Goal: Task Accomplishment & Management: Manage account settings

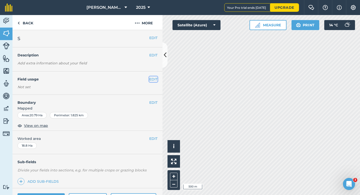
click at [154, 81] on button "EDIT" at bounding box center [153, 79] width 8 height 6
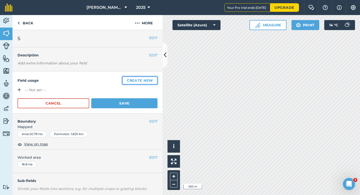
click at [154, 81] on button "Create new" at bounding box center [139, 80] width 35 height 8
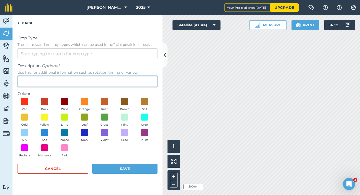
click at [154, 81] on input "Description Optional Use this for additional information such as rotation timin…" at bounding box center [88, 81] width 140 height 11
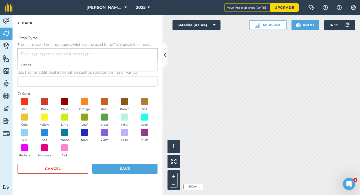
click at [133, 57] on input "Crop Type These are standard crop types which can be used for official pesticid…" at bounding box center [88, 53] width 140 height 11
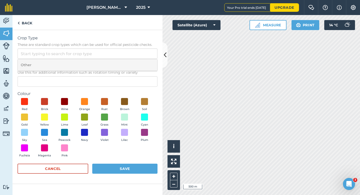
click at [133, 63] on li "Other" at bounding box center [88, 65] width 140 height 12
type input "Other"
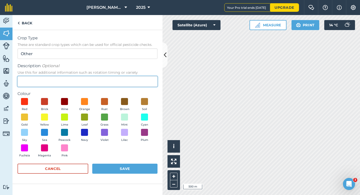
click at [133, 77] on input "Description Optional Use this for additional information such as rotation timin…" at bounding box center [88, 81] width 140 height 11
type input "Radish Seed"
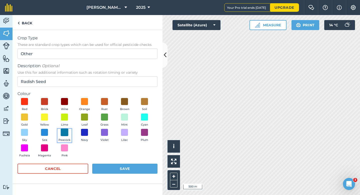
click at [64, 132] on span at bounding box center [65, 132] width 8 height 8
click at [122, 166] on button "Save" at bounding box center [124, 168] width 65 height 10
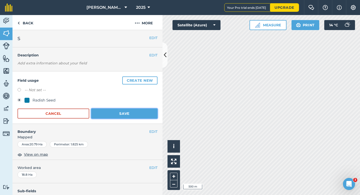
click at [133, 115] on button "Save" at bounding box center [124, 113] width 66 height 10
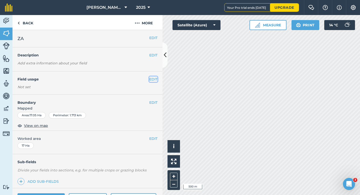
click at [155, 79] on button "EDIT" at bounding box center [153, 79] width 8 height 6
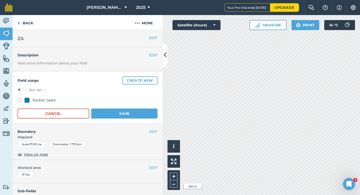
click at [37, 102] on div "Radish Seed" at bounding box center [44, 100] width 23 height 6
radio input "true"
radio input "false"
click at [132, 111] on button "Save" at bounding box center [124, 113] width 66 height 10
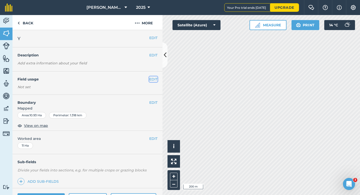
click at [150, 79] on button "EDIT" at bounding box center [153, 79] width 8 height 6
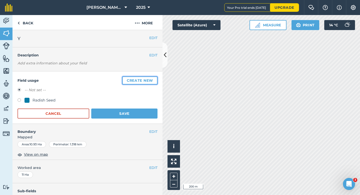
click at [150, 79] on button "Create new" at bounding box center [139, 80] width 35 height 8
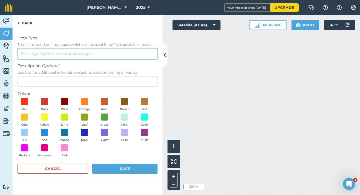
click at [138, 56] on input "Crop Type These are standard crop types which can be used for official pesticid…" at bounding box center [88, 53] width 140 height 11
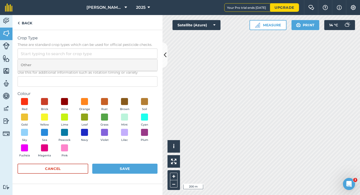
click at [138, 63] on li "Other" at bounding box center [88, 65] width 140 height 12
type input "Other"
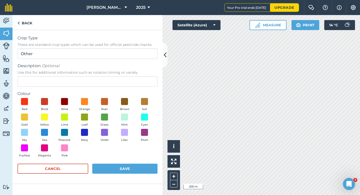
click at [136, 87] on form "Crop Type These are standard crop types which can be used for official pesticid…" at bounding box center [88, 106] width 140 height 143
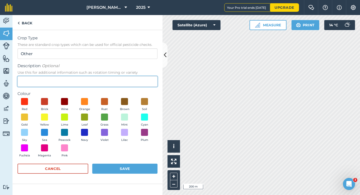
click at [136, 84] on input "Description Optional Use this for additional information such as rotation timin…" at bounding box center [88, 81] width 140 height 11
type input "g"
type input "Grass Seed"
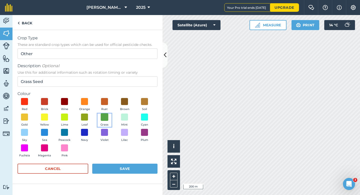
click at [107, 119] on span at bounding box center [105, 117] width 8 height 8
click at [120, 159] on div "Red Brick Wine Orange Rust Brown Soil Gold Yellow Lime Leaf Grass Mint Cyan Sky…" at bounding box center [88, 129] width 140 height 62
click at [118, 164] on button "Save" at bounding box center [124, 168] width 65 height 10
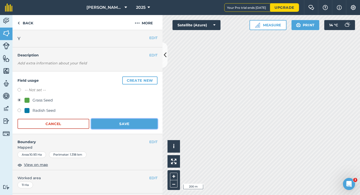
click at [123, 126] on button "Save" at bounding box center [124, 124] width 66 height 10
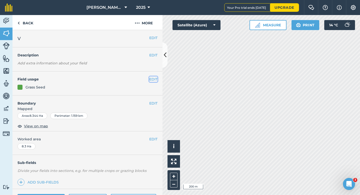
click at [150, 79] on button "EDIT" at bounding box center [153, 79] width 8 height 6
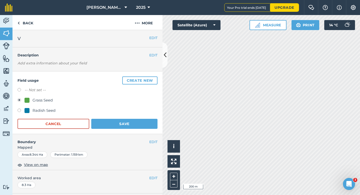
click at [119, 118] on form "-- Not set -- Grass Seed Radish Seed Cancel Save" at bounding box center [88, 108] width 140 height 42
click at [120, 120] on button "Save" at bounding box center [124, 124] width 66 height 10
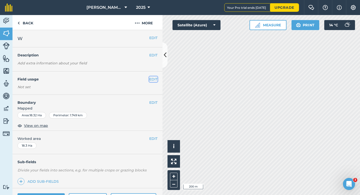
click at [154, 80] on button "EDIT" at bounding box center [153, 79] width 8 height 6
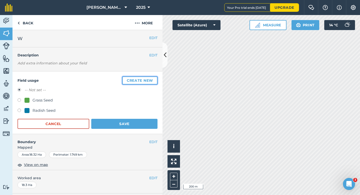
click at [143, 80] on button "Create new" at bounding box center [139, 80] width 35 height 8
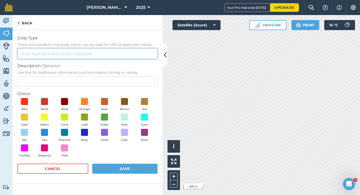
click at [119, 54] on input "Crop Type These are standard crop types which can be used for official pesticid…" at bounding box center [88, 53] width 140 height 11
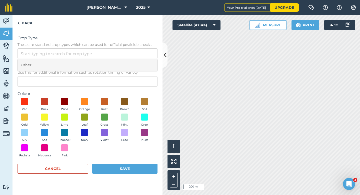
click at [119, 64] on li "Other" at bounding box center [88, 65] width 140 height 12
type input "Other"
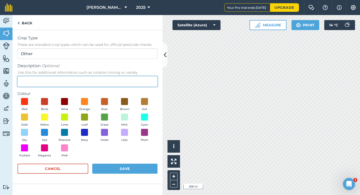
click at [118, 77] on input "Description Optional Use this for additional information such as rotation timin…" at bounding box center [88, 81] width 140 height 11
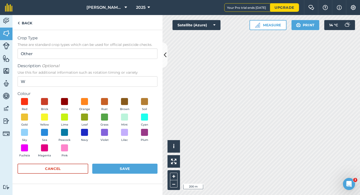
click at [92, 165] on div "Cancel Save" at bounding box center [88, 170] width 140 height 15
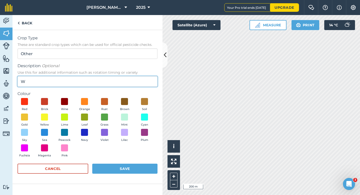
click at [50, 85] on input "W" at bounding box center [88, 81] width 140 height 11
type input "Wheat"
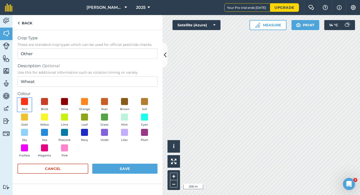
click at [24, 111] on span "Red" at bounding box center [25, 109] width 6 height 5
click at [29, 120] on button "Gold" at bounding box center [25, 120] width 14 height 14
click at [133, 159] on form "Crop Type These are standard crop types which can be used for official pesticid…" at bounding box center [88, 106] width 140 height 143
click at [132, 172] on button "Save" at bounding box center [124, 168] width 65 height 10
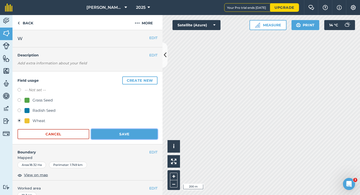
click at [135, 133] on button "Save" at bounding box center [124, 134] width 66 height 10
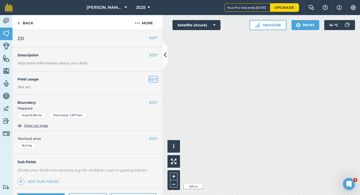
click at [155, 82] on button "EDIT" at bounding box center [153, 79] width 8 height 6
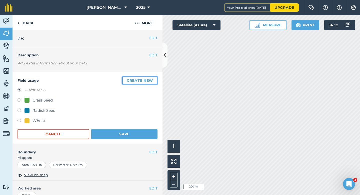
click at [153, 82] on button "Create new" at bounding box center [139, 80] width 35 height 8
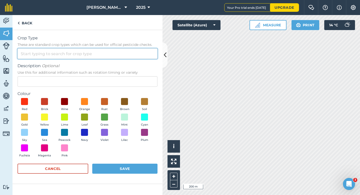
click at [127, 54] on input "Crop Type These are standard crop types which can be used for official pesticid…" at bounding box center [88, 53] width 140 height 11
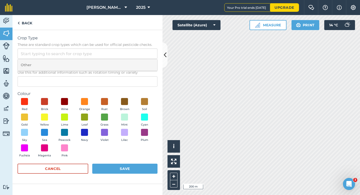
click at [127, 59] on li "Other" at bounding box center [88, 65] width 140 height 12
type input "Other"
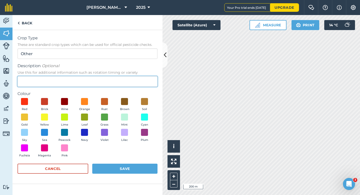
click at [127, 82] on input "Description Optional Use this for additional information such as rotation timin…" at bounding box center [88, 81] width 140 height 11
type input "Barley"
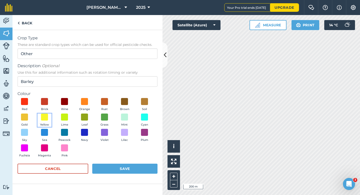
click at [49, 120] on button "Yellow" at bounding box center [45, 120] width 14 height 14
click at [135, 165] on button "Save" at bounding box center [124, 168] width 65 height 10
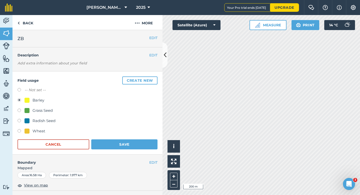
click at [134, 138] on form "-- Not set -- Barley Grass Seed Radish Seed Wheat Cancel Save" at bounding box center [88, 118] width 140 height 62
click at [134, 143] on button "Save" at bounding box center [124, 144] width 66 height 10
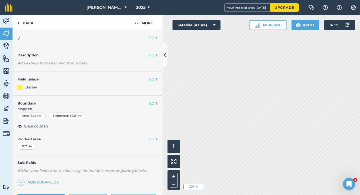
click at [161, 77] on div "EDIT Field usage Barley" at bounding box center [88, 83] width 150 height 24
click at [153, 77] on button "EDIT" at bounding box center [153, 79] width 8 height 6
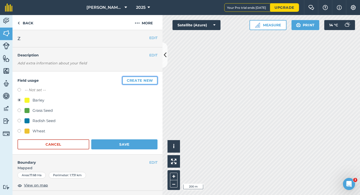
click at [134, 78] on button "Create new" at bounding box center [139, 80] width 35 height 8
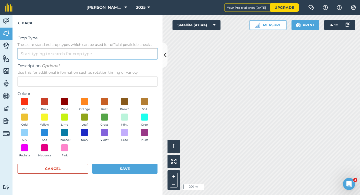
click at [112, 58] on input "Crop Type These are standard crop types which can be used for official pesticid…" at bounding box center [88, 53] width 140 height 11
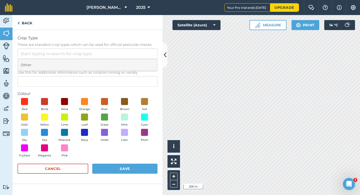
click at [112, 62] on li "Other" at bounding box center [88, 65] width 140 height 12
type input "Other"
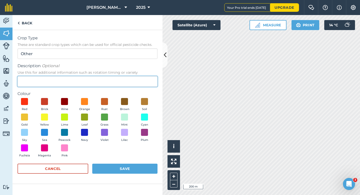
click at [112, 77] on input "Description Optional Use this for additional information such as rotation timin…" at bounding box center [88, 81] width 140 height 11
type input "Clover Seed"
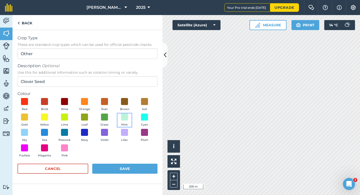
click at [125, 122] on button "Mint" at bounding box center [125, 120] width 14 height 14
click at [134, 165] on button "Save" at bounding box center [124, 168] width 65 height 10
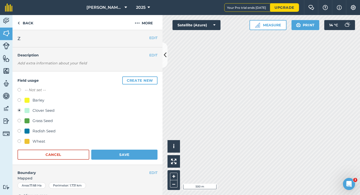
click at [151, 149] on form "-- Not set -- Barley Clover Seed Grass Seed Radish Seed Wheat Cancel Save" at bounding box center [88, 123] width 140 height 73
click at [151, 152] on button "Save" at bounding box center [124, 154] width 66 height 10
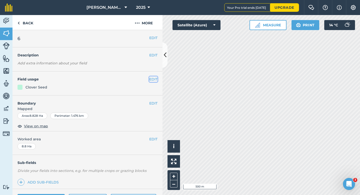
click at [152, 79] on button "EDIT" at bounding box center [153, 79] width 8 height 6
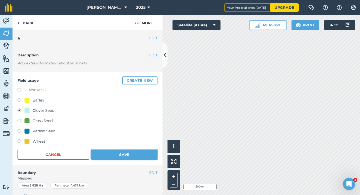
click at [127, 156] on button "Save" at bounding box center [124, 154] width 66 height 10
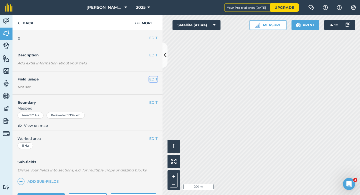
click at [152, 78] on button "EDIT" at bounding box center [153, 79] width 8 height 6
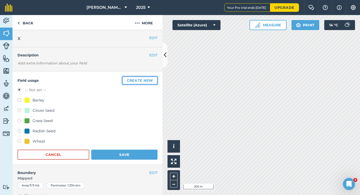
click at [152, 78] on button "Create new" at bounding box center [139, 80] width 35 height 8
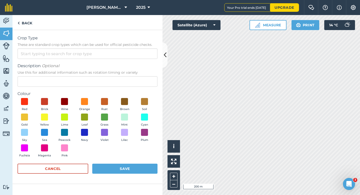
click at [121, 47] on div "Crop Type These are standard crop types which can be used for official pesticid…" at bounding box center [88, 47] width 140 height 24
click at [121, 60] on form "Crop Type These are standard crop types which can be used for official pesticid…" at bounding box center [88, 106] width 140 height 143
click at [122, 55] on input "Crop Type These are standard crop types which can be used for official pesticid…" at bounding box center [88, 53] width 140 height 11
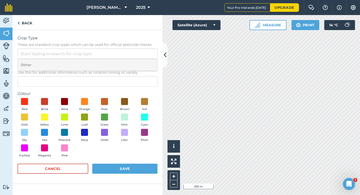
click at [122, 60] on li "Other" at bounding box center [88, 65] width 140 height 12
type input "Other"
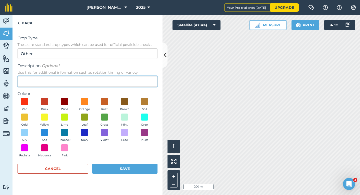
click at [122, 82] on input "Description Optional Use this for additional information such as rotation timin…" at bounding box center [88, 81] width 140 height 11
type input "Watties Peas"
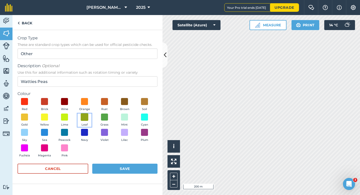
click at [85, 116] on span at bounding box center [85, 117] width 8 height 8
click at [119, 166] on button "Save" at bounding box center [124, 168] width 65 height 10
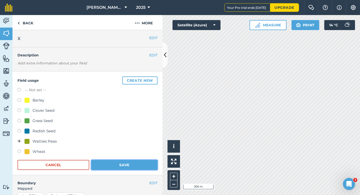
click at [121, 169] on button "Save" at bounding box center [124, 165] width 66 height 10
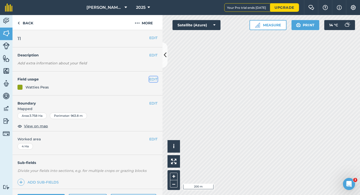
click at [152, 79] on button "EDIT" at bounding box center [153, 79] width 8 height 6
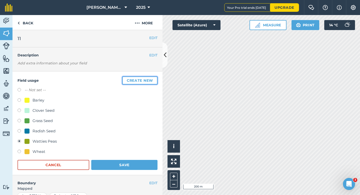
click at [152, 79] on button "Create new" at bounding box center [139, 80] width 35 height 8
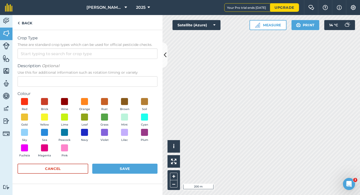
click at [121, 47] on span "These are standard crop types which can be used for official pesticide checks." at bounding box center [88, 44] width 140 height 5
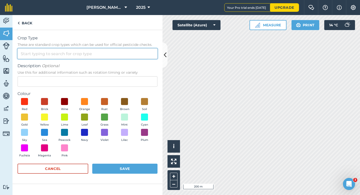
click at [121, 48] on input "Crop Type These are standard crop types which can be used for official pesticid…" at bounding box center [88, 53] width 140 height 11
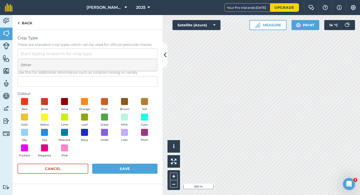
click at [121, 68] on li "Other" at bounding box center [88, 65] width 140 height 12
type input "Other"
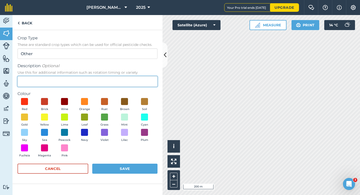
click at [121, 77] on input "Description Optional Use this for additional information such as rotation timin…" at bounding box center [88, 81] width 140 height 11
type input "Lucerne"
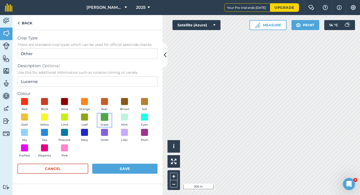
click at [107, 119] on span at bounding box center [105, 117] width 8 height 8
click at [118, 158] on div "Red Brick Wine Orange Rust Brown Soil Gold Yellow Lime Leaf Grass Mint Cyan Sky…" at bounding box center [88, 129] width 140 height 62
click at [119, 164] on button "Save" at bounding box center [124, 168] width 65 height 10
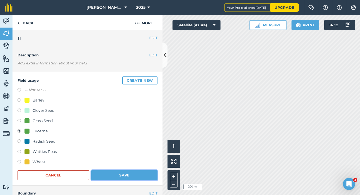
click at [140, 174] on button "Save" at bounding box center [124, 175] width 66 height 10
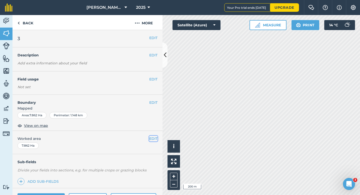
click at [154, 137] on button "EDIT" at bounding box center [153, 139] width 8 height 6
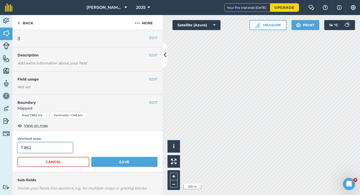
click at [35, 148] on input "7.862" at bounding box center [45, 147] width 55 height 11
type input "8"
click at [91, 157] on button "Save" at bounding box center [124, 162] width 66 height 10
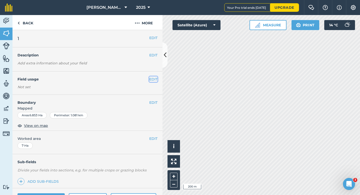
click at [152, 78] on button "EDIT" at bounding box center [153, 79] width 8 height 6
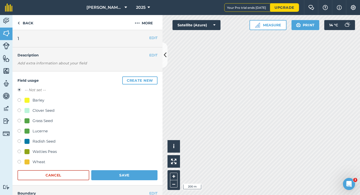
click at [152, 78] on button "Create new" at bounding box center [139, 80] width 35 height 8
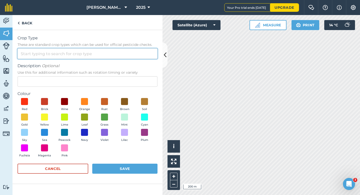
click at [132, 54] on input "Crop Type These are standard crop types which can be used for official pesticid…" at bounding box center [88, 53] width 140 height 11
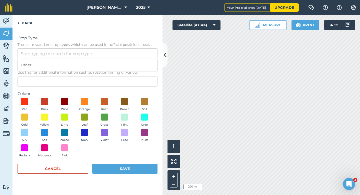
click at [132, 59] on li "Other" at bounding box center [88, 65] width 140 height 12
type input "Other"
click at [130, 75] on div "Description Optional Use this for additional information such as rotation timin…" at bounding box center [88, 75] width 140 height 24
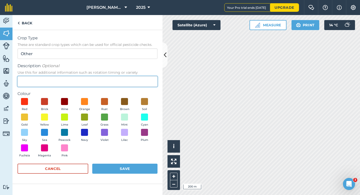
click at [130, 78] on input "Description Optional Use this for additional information such as rotation timin…" at bounding box center [88, 81] width 140 height 11
type input "Grass"
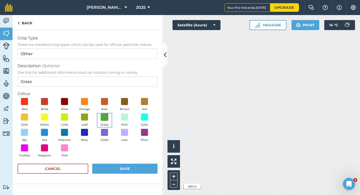
click at [107, 117] on span at bounding box center [105, 117] width 8 height 8
click at [118, 166] on button "Save" at bounding box center [124, 168] width 65 height 10
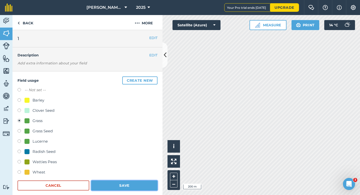
click at [123, 183] on button "Save" at bounding box center [124, 185] width 66 height 10
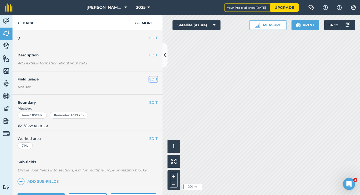
click at [155, 78] on button "EDIT" at bounding box center [153, 79] width 8 height 6
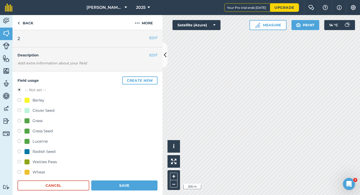
click at [40, 119] on div "Grass" at bounding box center [38, 121] width 10 height 6
radio input "true"
radio input "false"
click at [109, 182] on button "Save" at bounding box center [124, 185] width 66 height 10
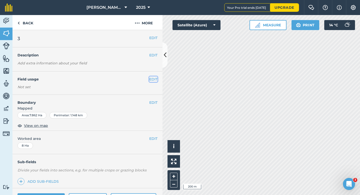
click at [154, 79] on button "EDIT" at bounding box center [153, 79] width 8 height 6
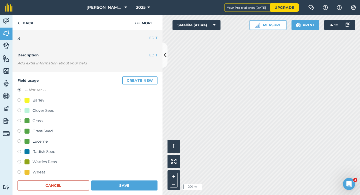
click at [27, 118] on div at bounding box center [27, 120] width 5 height 5
radio input "true"
radio input "false"
click at [118, 178] on form "-- Not set -- Barley Clover Seed Grass Grass Seed Lucerne Radish Seed Watties P…" at bounding box center [88, 138] width 140 height 103
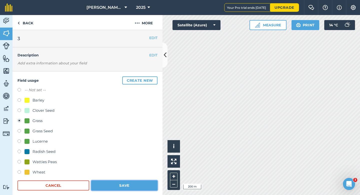
click at [118, 182] on button "Save" at bounding box center [124, 185] width 66 height 10
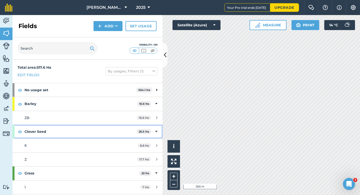
click at [155, 135] on div "Clover Seed 26.5 Ha" at bounding box center [88, 132] width 150 height 14
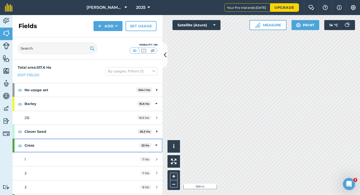
click at [158, 144] on div "Grass 22 Ha" at bounding box center [88, 145] width 150 height 14
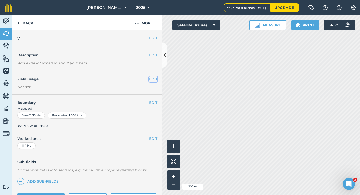
click at [152, 80] on button "EDIT" at bounding box center [153, 79] width 8 height 6
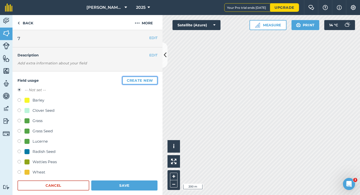
click at [152, 80] on button "Create new" at bounding box center [139, 80] width 35 height 8
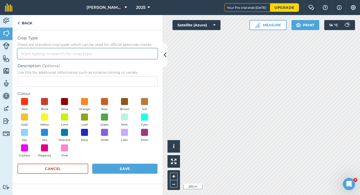
click at [142, 53] on input "Crop Type These are standard crop types which can be used for official pesticid…" at bounding box center [88, 53] width 140 height 11
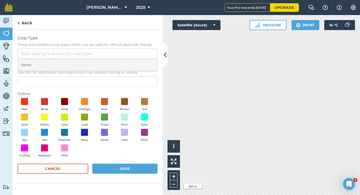
click at [142, 64] on li "Other" at bounding box center [88, 65] width 140 height 12
type input "Other"
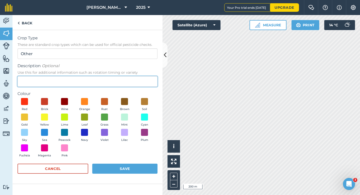
click at [145, 86] on input "Description Optional Use this for additional information such as rotation timin…" at bounding box center [88, 81] width 140 height 11
type input "Oats"
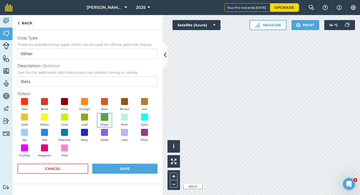
click at [102, 114] on span at bounding box center [105, 117] width 8 height 8
click at [131, 168] on button "Save" at bounding box center [124, 168] width 65 height 10
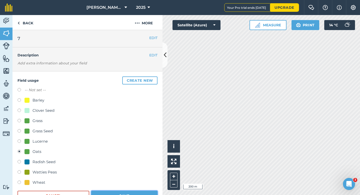
click at [129, 194] on button "Save" at bounding box center [124, 195] width 66 height 10
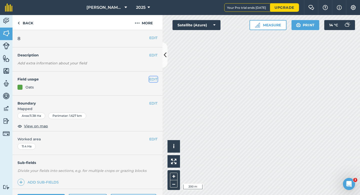
click at [152, 79] on button "EDIT" at bounding box center [153, 79] width 8 height 6
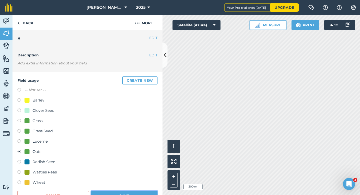
click at [123, 194] on button "Save" at bounding box center [124, 195] width 66 height 10
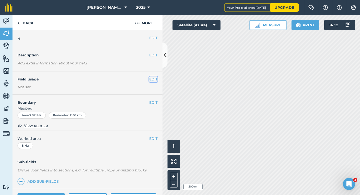
click at [155, 78] on button "EDIT" at bounding box center [153, 79] width 8 height 6
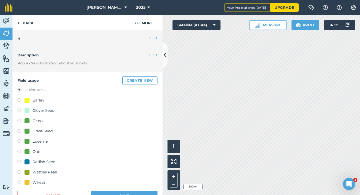
click at [37, 120] on div "Grass" at bounding box center [38, 121] width 10 height 6
radio input "true"
radio input "false"
click at [124, 194] on button "Save" at bounding box center [124, 195] width 66 height 10
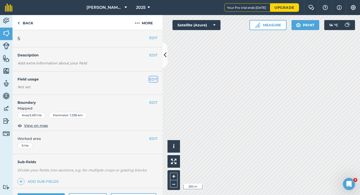
click at [150, 78] on button "EDIT" at bounding box center [153, 79] width 8 height 6
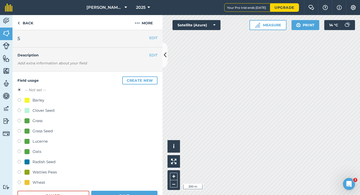
click at [38, 119] on div "Grass" at bounding box center [38, 121] width 10 height 6
radio input "true"
radio input "false"
click at [138, 194] on button "Save" at bounding box center [124, 195] width 66 height 10
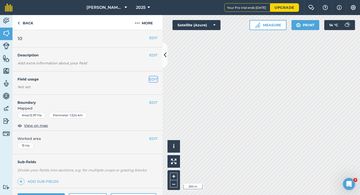
click at [149, 78] on button "EDIT" at bounding box center [153, 79] width 8 height 6
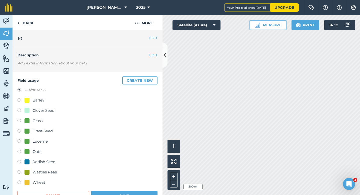
click at [40, 119] on div "Grass" at bounding box center [38, 121] width 10 height 6
radio input "true"
radio input "false"
click at [127, 194] on button "Save" at bounding box center [124, 195] width 66 height 10
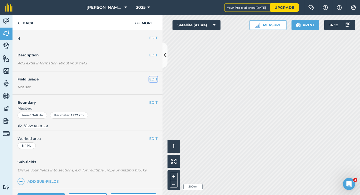
click at [153, 80] on button "EDIT" at bounding box center [153, 79] width 8 height 6
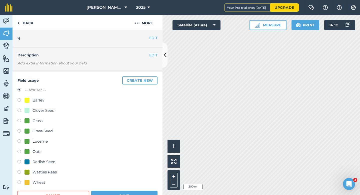
click at [38, 122] on div "Grass" at bounding box center [38, 121] width 10 height 6
radio input "true"
radio input "false"
click at [132, 194] on button "Save" at bounding box center [124, 195] width 66 height 10
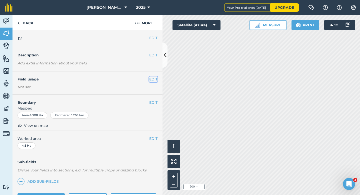
click at [152, 81] on button "EDIT" at bounding box center [153, 79] width 8 height 6
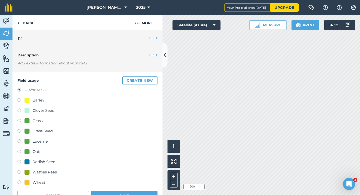
click at [34, 142] on div "Lucerne" at bounding box center [40, 141] width 15 height 6
radio input "true"
radio input "false"
click at [113, 194] on button "Save" at bounding box center [124, 195] width 66 height 10
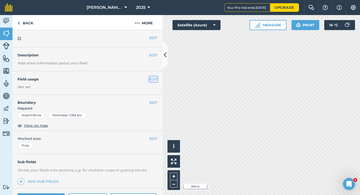
click at [155, 79] on button "EDIT" at bounding box center [153, 79] width 8 height 6
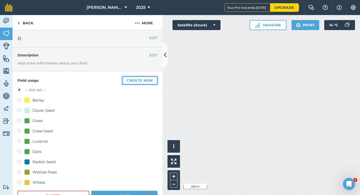
click at [155, 79] on button "Create new" at bounding box center [139, 80] width 35 height 8
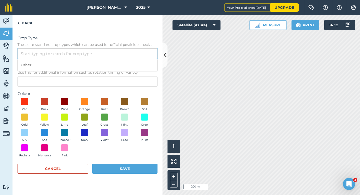
click at [138, 56] on input "Crop Type These are standard crop types which can be used for official pesticid…" at bounding box center [88, 53] width 140 height 11
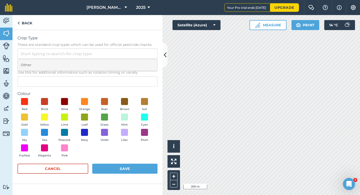
click at [138, 63] on li "Other" at bounding box center [88, 65] width 140 height 12
type input "Other"
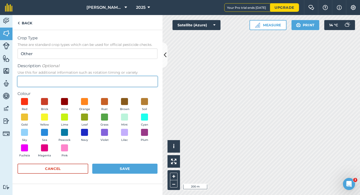
click at [138, 84] on input "Description Optional Use this for additional information such as rotation timin…" at bounding box center [88, 81] width 140 height 11
type input "Potatoes"
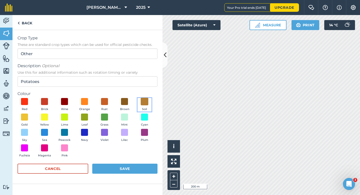
click at [141, 103] on span at bounding box center [145, 102] width 8 height 8
click at [143, 171] on button "Save" at bounding box center [124, 168] width 65 height 10
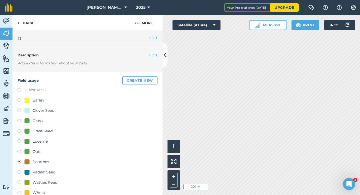
scroll to position [45, 0]
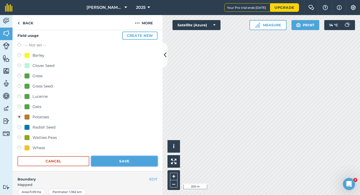
click at [121, 161] on button "Save" at bounding box center [124, 161] width 66 height 10
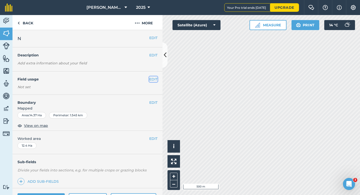
click at [154, 80] on button "EDIT" at bounding box center [153, 79] width 8 height 6
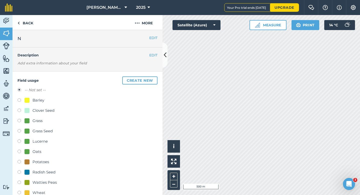
scroll to position [32, 0]
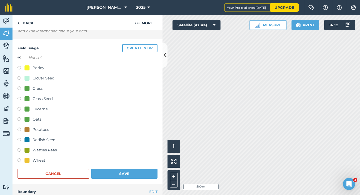
click at [33, 160] on div "Wheat" at bounding box center [39, 160] width 13 height 6
radio input "true"
radio input "false"
click at [126, 169] on button "Save" at bounding box center [124, 173] width 66 height 10
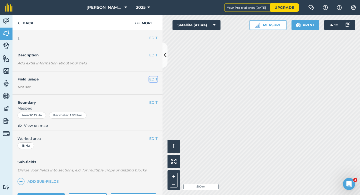
click at [155, 78] on button "EDIT" at bounding box center [153, 79] width 8 height 6
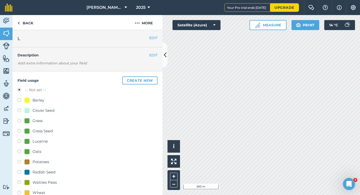
scroll to position [15, 0]
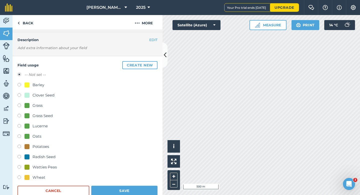
click at [35, 179] on div "Wheat" at bounding box center [39, 177] width 13 height 6
radio input "true"
radio input "false"
click at [118, 193] on button "Save" at bounding box center [124, 190] width 66 height 10
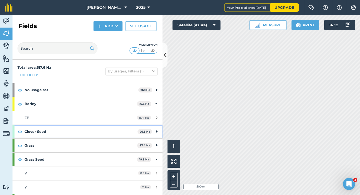
click at [157, 130] on icon at bounding box center [156, 132] width 1 height 6
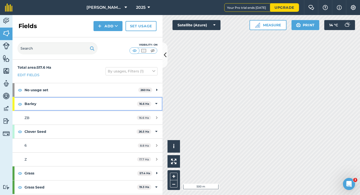
click at [158, 101] on div "Barley 16.6 Ha" at bounding box center [88, 104] width 150 height 14
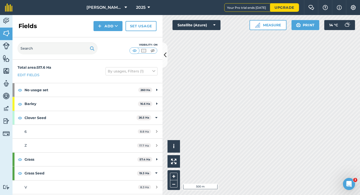
click at [204, 0] on html "[PERSON_NAME] & Sons 2025 Your Pro trial ends [DATE] Upgrade Farm Chat Help Inf…" at bounding box center [180, 97] width 360 height 195
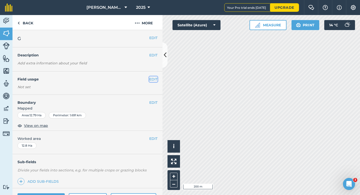
click at [153, 80] on button "EDIT" at bounding box center [153, 79] width 8 height 6
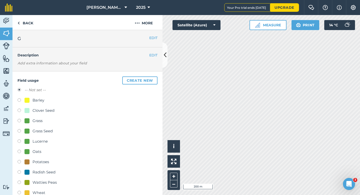
click at [151, 75] on div "Field usage Create new -- Not set -- Barley Clover Seed Grass Grass Seed Lucern…" at bounding box center [88, 143] width 150 height 145
click at [151, 77] on button "Create new" at bounding box center [139, 80] width 35 height 8
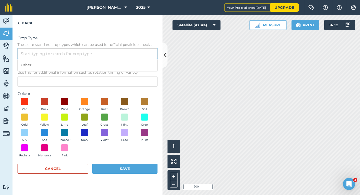
click at [81, 57] on input "Crop Type These are standard crop types which can be used for official pesticid…" at bounding box center [88, 53] width 140 height 11
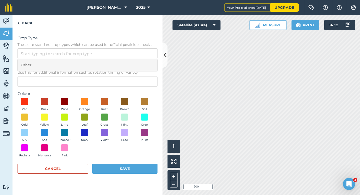
click at [81, 63] on li "Other" at bounding box center [88, 65] width 140 height 12
type input "Other"
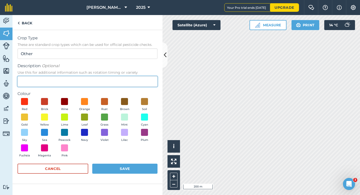
click at [81, 83] on input "Description Optional Use this for additional information such as rotation timin…" at bounding box center [88, 81] width 140 height 11
type input "W"
type input "C"
type input "Kale Seed"
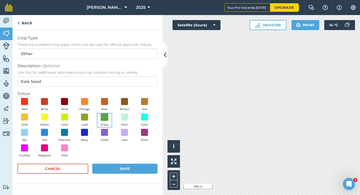
click at [103, 119] on span at bounding box center [105, 117] width 8 height 8
click at [66, 115] on span at bounding box center [65, 117] width 8 height 8
click at [143, 167] on button "Save" at bounding box center [124, 168] width 65 height 10
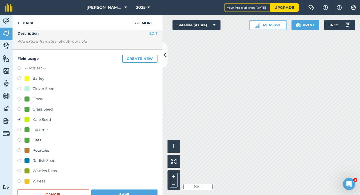
scroll to position [42, 0]
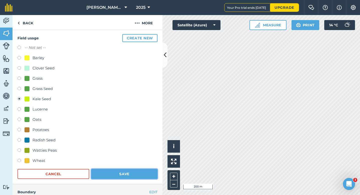
click at [130, 170] on button "Save" at bounding box center [124, 174] width 66 height 10
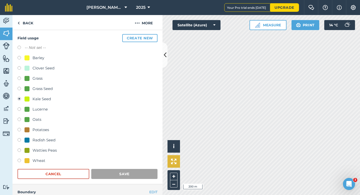
scroll to position [41, 0]
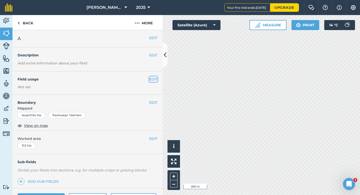
click at [153, 78] on button "EDIT" at bounding box center [153, 79] width 8 height 6
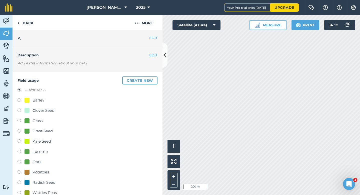
scroll to position [25, 0]
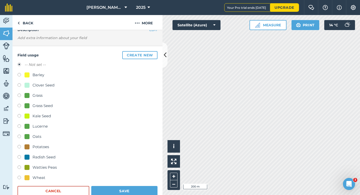
click at [34, 175] on div "Wheat" at bounding box center [39, 177] width 13 height 6
radio input "true"
radio input "false"
click at [107, 194] on button "Save" at bounding box center [124, 191] width 66 height 10
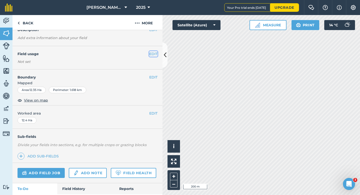
click at [154, 51] on button "EDIT" at bounding box center [153, 54] width 8 height 6
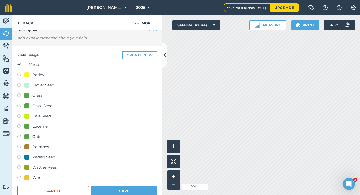
click at [36, 105] on div "Grass Seed" at bounding box center [43, 106] width 20 height 6
radio input "true"
radio input "false"
click at [123, 194] on button "Save" at bounding box center [124, 191] width 66 height 10
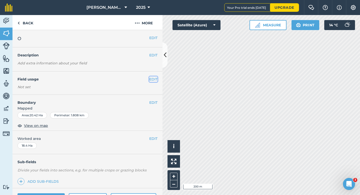
click at [150, 79] on button "EDIT" at bounding box center [153, 79] width 8 height 6
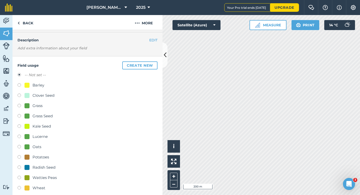
click at [43, 179] on div "Watties Peas" at bounding box center [45, 177] width 24 height 6
radio input "true"
radio input "false"
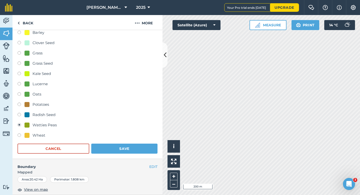
click at [103, 156] on div "Field usage Create new -- Not set -- Barley Clover Seed Grass Grass Seed Kale S…" at bounding box center [88, 81] width 150 height 155
click at [104, 151] on button "Save" at bounding box center [124, 148] width 66 height 10
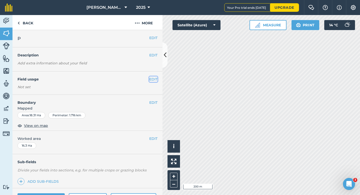
click at [154, 77] on button "EDIT" at bounding box center [153, 79] width 8 height 6
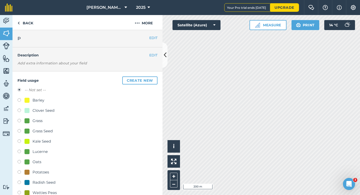
click at [44, 111] on div "Clover Seed" at bounding box center [44, 110] width 22 height 6
radio input "true"
radio input "false"
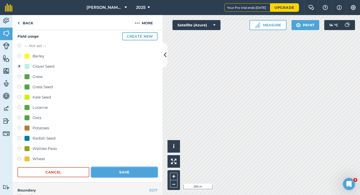
click at [114, 172] on button "Save" at bounding box center [124, 172] width 66 height 10
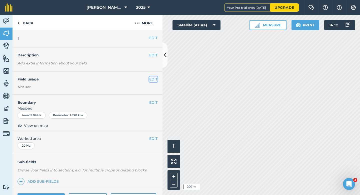
click at [155, 78] on button "EDIT" at bounding box center [153, 79] width 8 height 6
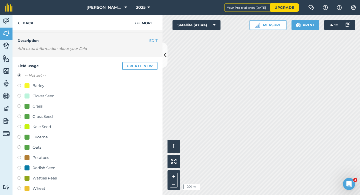
click at [49, 190] on div "Wheat" at bounding box center [88, 188] width 140 height 7
click at [49, 181] on div "Watties Peas" at bounding box center [88, 178] width 140 height 7
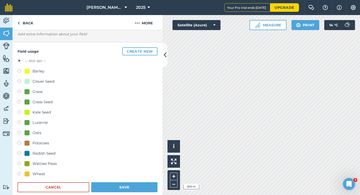
scroll to position [28, 0]
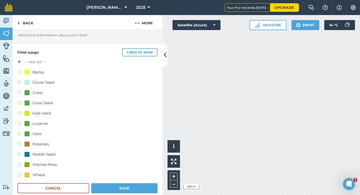
click at [47, 163] on div "Watties Peas" at bounding box center [45, 164] width 24 height 6
radio input "true"
radio input "false"
click at [109, 194] on div "Field usage Create new -- Not set -- Barley Clover Seed Grass Grass Seed Kale S…" at bounding box center [88, 120] width 150 height 155
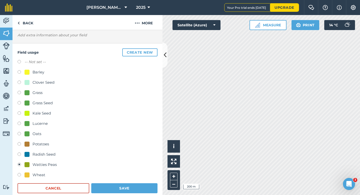
click at [116, 181] on form "-- Not set -- Barley Clover Seed Grass Grass Seed Kale Seed Lucerne Oats Potato…" at bounding box center [88, 126] width 140 height 134
click at [116, 185] on button "Save" at bounding box center [124, 188] width 66 height 10
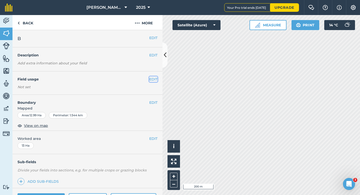
click at [154, 77] on button "EDIT" at bounding box center [153, 79] width 8 height 6
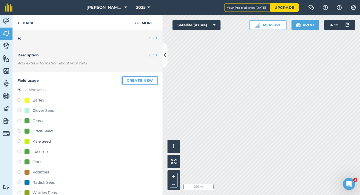
click at [154, 77] on button "Create new" at bounding box center [139, 80] width 35 height 8
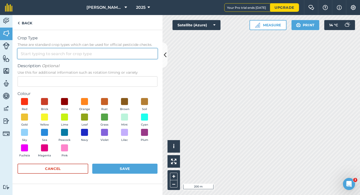
click at [142, 56] on input "Crop Type These are standard crop types which can be used for official pesticid…" at bounding box center [88, 53] width 140 height 11
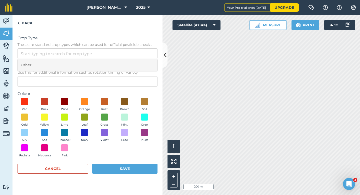
click at [142, 61] on li "Other" at bounding box center [88, 65] width 140 height 12
type input "Other"
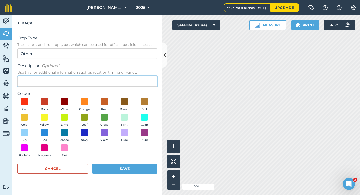
click at [141, 80] on input "Description Optional Use this for additional information such as rotation timin…" at bounding box center [88, 81] width 140 height 11
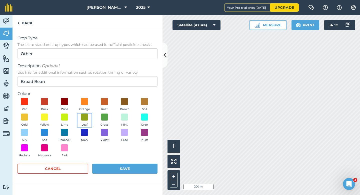
click at [90, 116] on button "Leaf" at bounding box center [85, 120] width 14 height 14
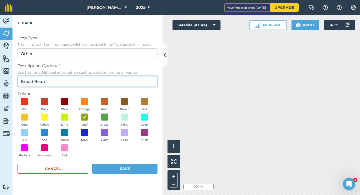
click at [82, 82] on input "Broad Bean" at bounding box center [88, 81] width 140 height 11
type input "Broad Bean Seed"
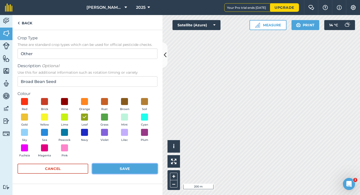
click at [131, 165] on button "Save" at bounding box center [124, 168] width 65 height 10
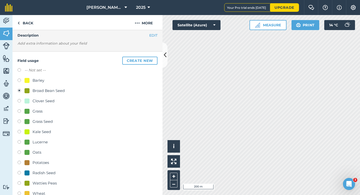
scroll to position [45, 0]
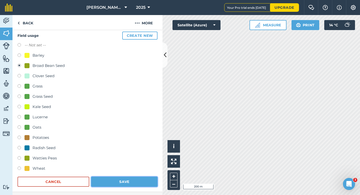
click at [129, 177] on button "Save" at bounding box center [124, 181] width 66 height 10
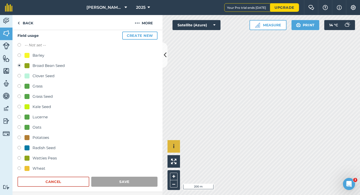
scroll to position [41, 0]
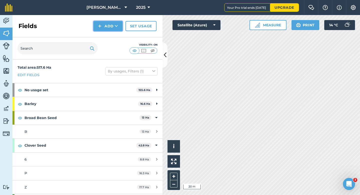
click at [102, 21] on button "Add" at bounding box center [108, 26] width 29 height 10
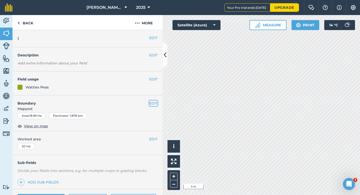
click at [154, 101] on button "EDIT" at bounding box center [153, 103] width 8 height 6
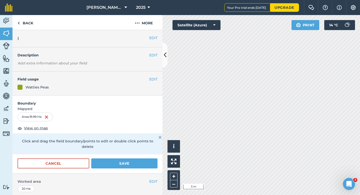
click at [154, 151] on form "Boundary Mapped Area : 19.99 Ha View on map Click and drag the field boundary/p…" at bounding box center [88, 134] width 150 height 78
click at [154, 158] on button "Save" at bounding box center [124, 163] width 66 height 10
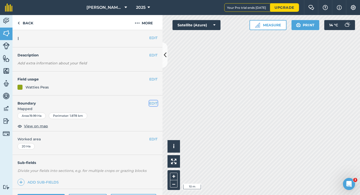
click at [155, 103] on button "EDIT" at bounding box center [153, 103] width 8 height 6
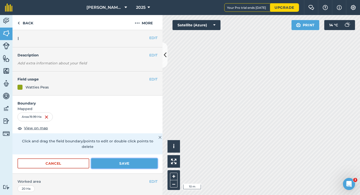
click at [147, 158] on button "Save" at bounding box center [124, 163] width 66 height 10
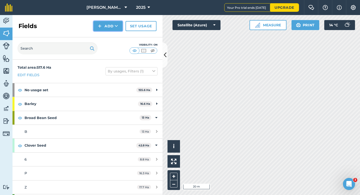
click at [101, 25] on img at bounding box center [100, 26] width 4 height 6
click at [102, 32] on link "Draw" at bounding box center [108, 37] width 28 height 11
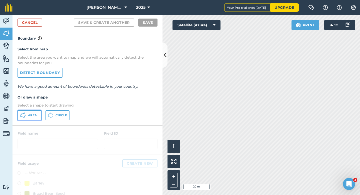
click at [33, 116] on span "Area" at bounding box center [32, 115] width 9 height 4
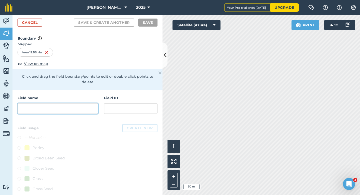
click at [82, 103] on input "text" at bounding box center [58, 108] width 81 height 11
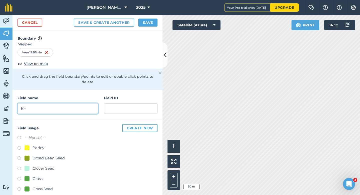
type input "K"
type input "I"
click at [143, 25] on button "Save" at bounding box center [147, 23] width 19 height 8
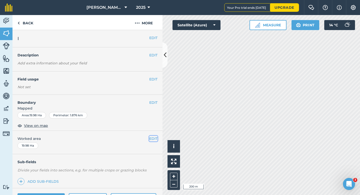
click at [151, 138] on button "EDIT" at bounding box center [153, 139] width 8 height 6
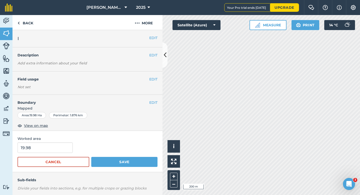
click at [60, 141] on span "Worked area" at bounding box center [88, 139] width 140 height 6
type input "20"
click at [60, 146] on input "20" at bounding box center [45, 147] width 55 height 11
click at [91, 157] on button "Save" at bounding box center [124, 162] width 66 height 10
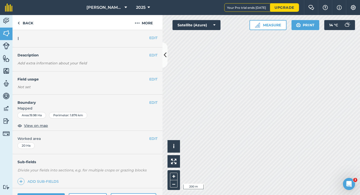
click at [154, 75] on div "EDIT Field usage Not set" at bounding box center [88, 82] width 150 height 23
click at [154, 80] on button "EDIT" at bounding box center [153, 79] width 8 height 6
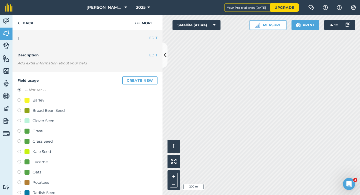
click at [140, 76] on div "Field usage Create new -- Not set -- Barley Broad Bean Seed Clover Seed Grass G…" at bounding box center [88, 153] width 150 height 165
click at [132, 77] on button "Create new" at bounding box center [139, 80] width 35 height 8
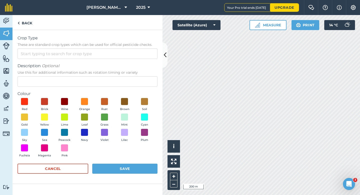
click at [120, 59] on form "Crop Type These are standard crop types which can be used for official pesticid…" at bounding box center [88, 106] width 140 height 143
click at [120, 55] on input "Crop Type These are standard crop types which can be used for official pesticid…" at bounding box center [88, 53] width 140 height 11
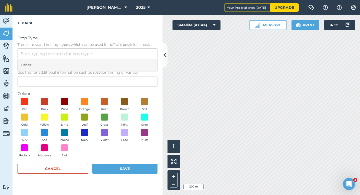
click at [120, 63] on li "Other" at bounding box center [88, 65] width 140 height 12
type input "Other"
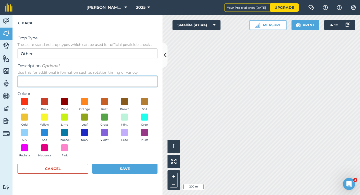
click at [118, 80] on input "Description Optional Use this for additional information such as rotation timin…" at bounding box center [88, 81] width 140 height 11
type input "Watties Beans"
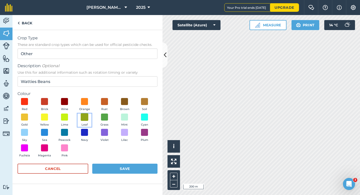
click at [85, 118] on span at bounding box center [85, 117] width 8 height 8
click at [116, 167] on button "Save" at bounding box center [124, 168] width 65 height 10
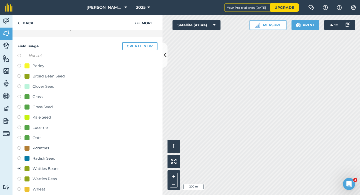
scroll to position [69, 0]
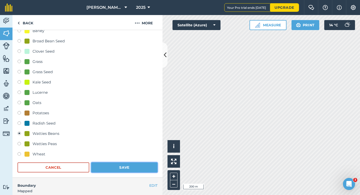
click at [132, 163] on button "Save" at bounding box center [124, 167] width 66 height 10
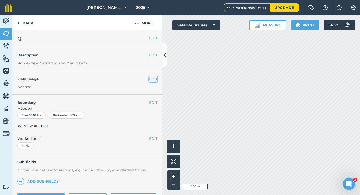
click at [151, 79] on button "EDIT" at bounding box center [153, 79] width 8 height 6
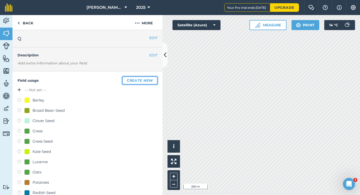
click at [151, 79] on button "Create new" at bounding box center [139, 80] width 35 height 8
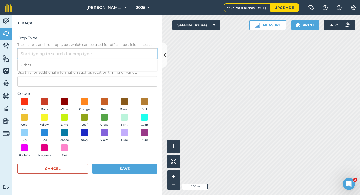
click at [125, 52] on input "Crop Type These are standard crop types which can be used for official pesticid…" at bounding box center [88, 53] width 140 height 11
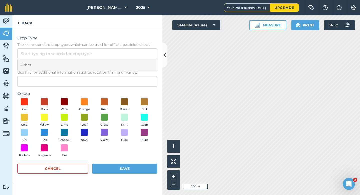
click at [127, 62] on li "Other" at bounding box center [88, 65] width 140 height 12
type input "Other"
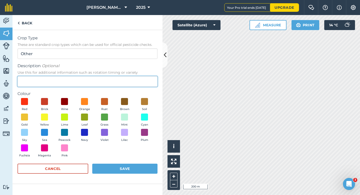
click at [127, 81] on input "Description Optional Use this for additional information such as rotation timin…" at bounding box center [88, 81] width 140 height 11
type input "Chard Seed"
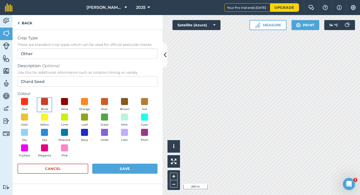
click at [50, 98] on button "Brick" at bounding box center [45, 105] width 14 height 14
click at [112, 168] on button "Save" at bounding box center [124, 168] width 65 height 10
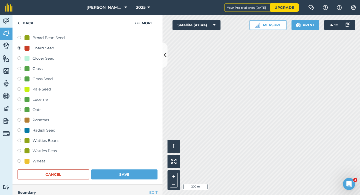
scroll to position [82, 0]
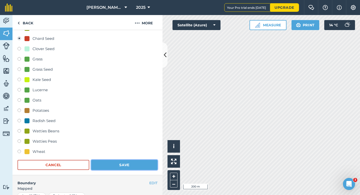
click at [124, 163] on button "Save" at bounding box center [124, 165] width 66 height 10
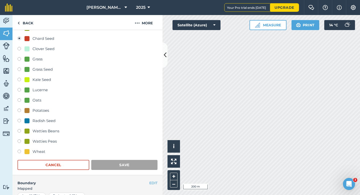
scroll to position [41, 0]
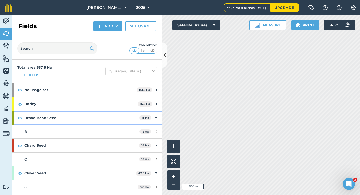
click at [160, 116] on div "Broad Bean Seed 13 Ha" at bounding box center [88, 118] width 150 height 14
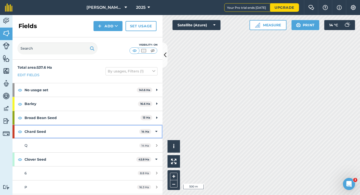
click at [154, 133] on div "Chard Seed 14 Ha" at bounding box center [88, 132] width 150 height 14
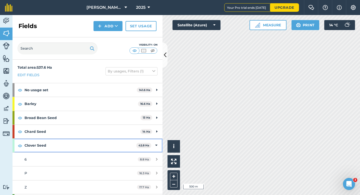
click at [154, 145] on div "Clover Seed 42.8 Ha" at bounding box center [88, 145] width 150 height 14
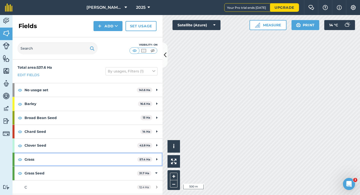
click at [154, 158] on div "Grass 57.4 Ha" at bounding box center [88, 159] width 150 height 14
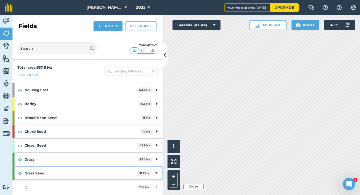
click at [155, 172] on div "Grass Seed 31.7 Ha" at bounding box center [88, 173] width 150 height 14
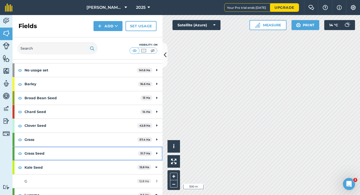
scroll to position [56, 0]
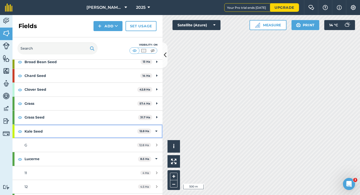
click at [155, 131] on div "Kale Seed 12.8 Ha" at bounding box center [88, 131] width 150 height 14
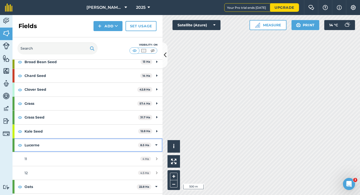
click at [156, 150] on div "Lucerne 8.5 Ha" at bounding box center [88, 145] width 150 height 14
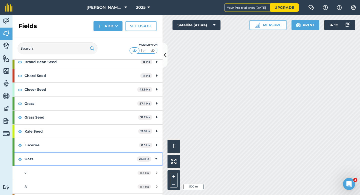
click at [155, 156] on div "Oats 22.8 Ha" at bounding box center [88, 159] width 150 height 14
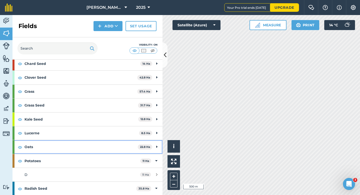
scroll to position [75, 0]
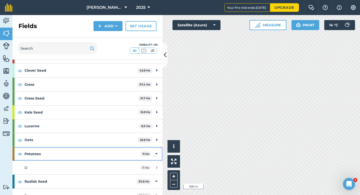
click at [158, 147] on div "Potatoes 11 Ha" at bounding box center [88, 154] width 150 height 14
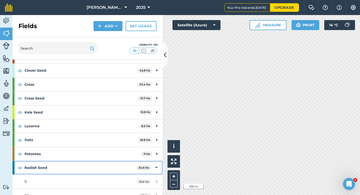
click at [155, 171] on div "Radish Seed 35.8 Ha" at bounding box center [88, 168] width 150 height 14
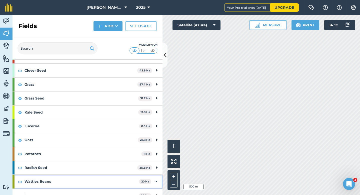
click at [155, 177] on div "Watties Beans 20 Ha" at bounding box center [88, 181] width 150 height 14
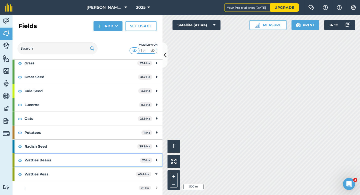
scroll to position [120, 0]
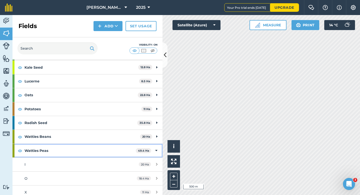
click at [157, 152] on icon at bounding box center [156, 151] width 2 height 6
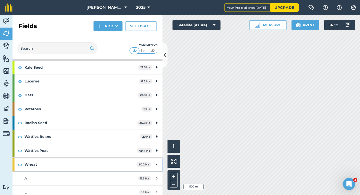
click at [155, 161] on div "Wheat 60.2 Ha" at bounding box center [88, 164] width 150 height 14
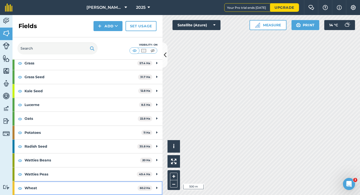
scroll to position [96, 0]
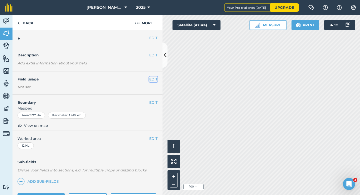
click at [153, 78] on button "EDIT" at bounding box center [153, 79] width 8 height 6
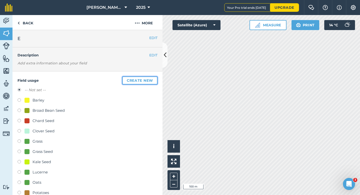
click at [153, 78] on button "Create new" at bounding box center [139, 80] width 35 height 8
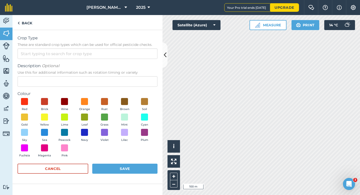
click at [62, 162] on form "Crop Type These are standard crop types which can be used for official pesticid…" at bounding box center [88, 106] width 140 height 143
click at [62, 165] on button "Cancel" at bounding box center [53, 168] width 71 height 10
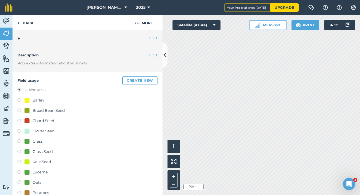
click at [38, 103] on div "Barley" at bounding box center [88, 100] width 140 height 7
click at [38, 102] on div "Barley" at bounding box center [39, 100] width 12 height 6
radio input "true"
radio input "false"
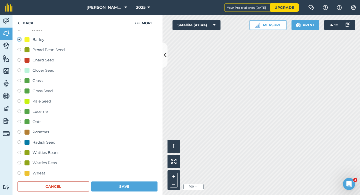
scroll to position [88, 0]
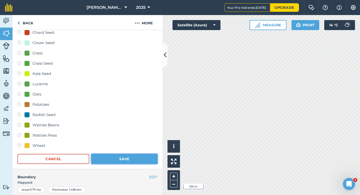
click at [120, 159] on button "Save" at bounding box center [124, 159] width 66 height 10
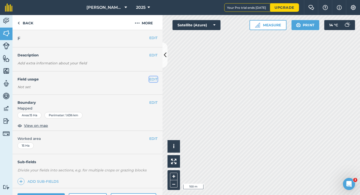
click at [156, 80] on button "EDIT" at bounding box center [153, 79] width 8 height 6
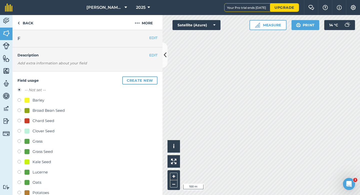
click at [37, 128] on div "Clover Seed" at bounding box center [44, 131] width 22 height 6
radio input "true"
radio input "false"
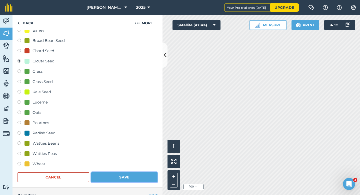
click at [118, 173] on button "Save" at bounding box center [124, 177] width 66 height 10
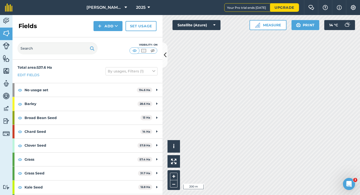
click at [156, 84] on div "Activity Fields Livestock Features Maps Team Vehicles Data Reporting Billing Tu…" at bounding box center [180, 105] width 360 height 180
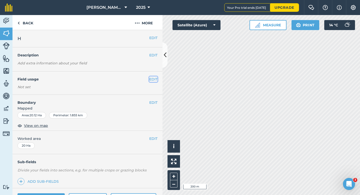
click at [152, 79] on button "EDIT" at bounding box center [153, 79] width 8 height 6
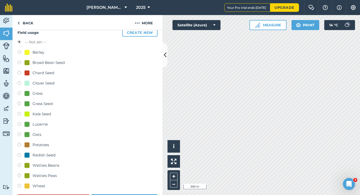
scroll to position [64, 0]
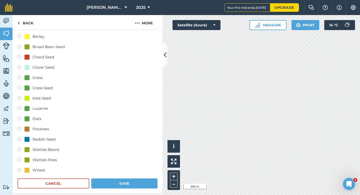
click at [40, 171] on div "Wheat" at bounding box center [39, 170] width 13 height 6
radio input "true"
radio input "false"
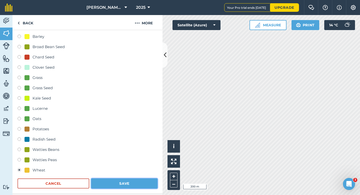
click at [124, 178] on button "Save" at bounding box center [124, 183] width 66 height 10
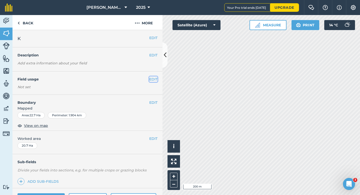
click at [154, 80] on button "EDIT" at bounding box center [153, 79] width 8 height 6
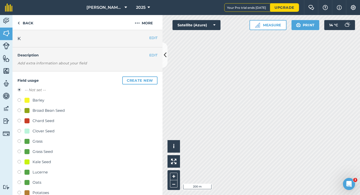
click at [38, 151] on div "Grass Seed" at bounding box center [43, 151] width 20 height 6
radio input "true"
radio input "false"
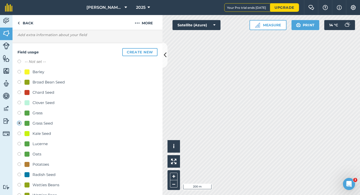
scroll to position [54, 0]
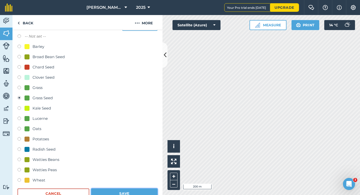
click at [121, 188] on button "Save" at bounding box center [124, 193] width 66 height 10
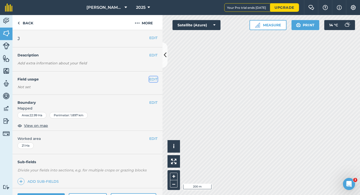
click at [152, 79] on button "EDIT" at bounding box center [153, 79] width 8 height 6
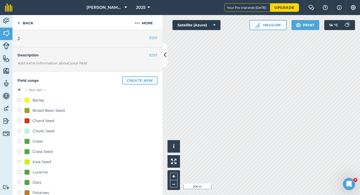
click at [29, 151] on div at bounding box center [27, 151] width 5 height 5
radio input "true"
radio input "false"
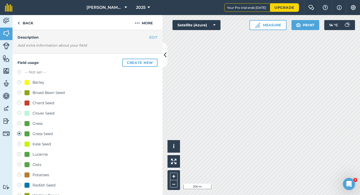
scroll to position [50, 0]
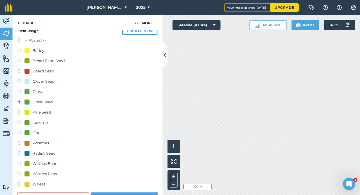
click at [110, 193] on button "Save" at bounding box center [124, 197] width 66 height 10
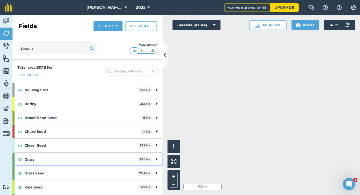
click at [157, 157] on icon at bounding box center [156, 159] width 1 height 6
click at [157, 157] on icon at bounding box center [156, 159] width 2 height 6
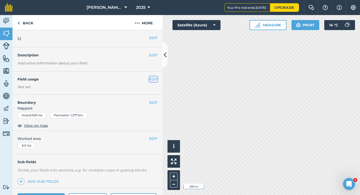
click at [154, 79] on button "EDIT" at bounding box center [153, 79] width 8 height 6
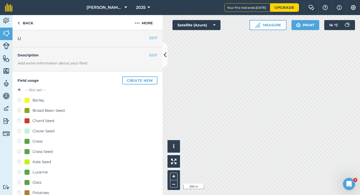
click at [34, 101] on div "Barley" at bounding box center [39, 100] width 12 height 6
radio input "true"
radio input "false"
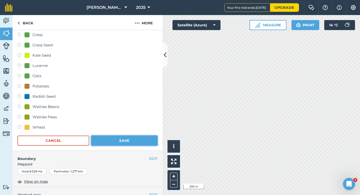
click at [121, 140] on button "Save" at bounding box center [124, 140] width 66 height 10
